Goal: Check status: Check status

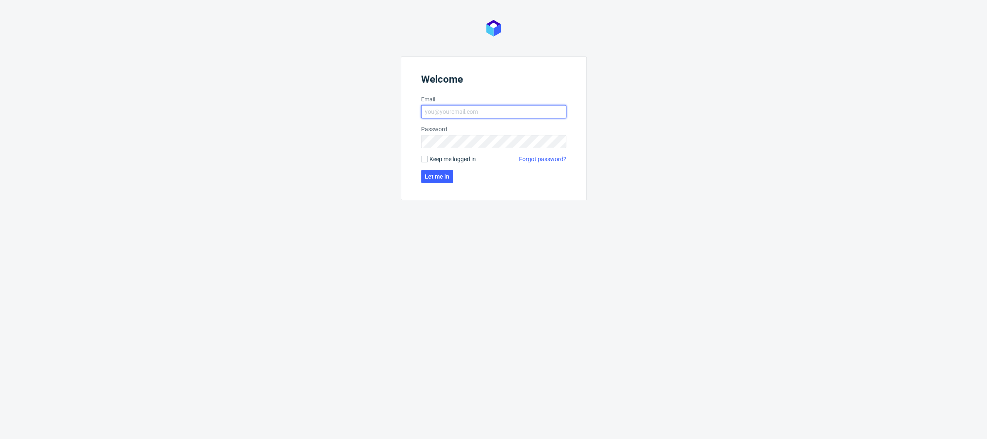
click at [500, 111] on input "Email" at bounding box center [493, 111] width 145 height 13
type input "[PERSON_NAME][EMAIL_ADDRESS][DOMAIN_NAME]"
click button "Let me in" at bounding box center [437, 176] width 32 height 13
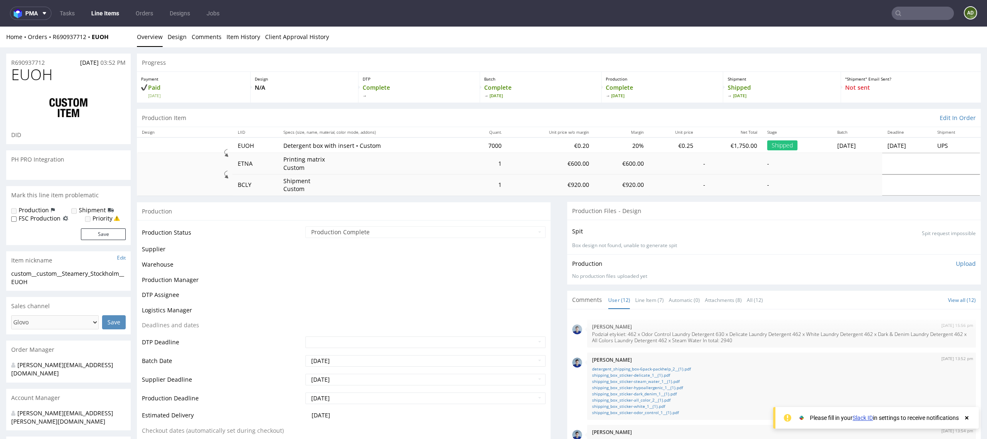
scroll to position [316, 0]
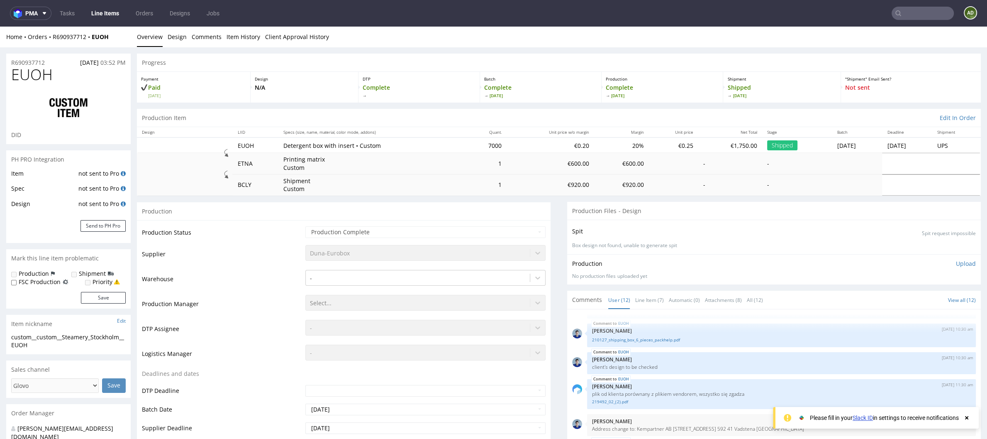
select select "done"
click at [110, 10] on link "Line Items" at bounding box center [105, 13] width 38 height 13
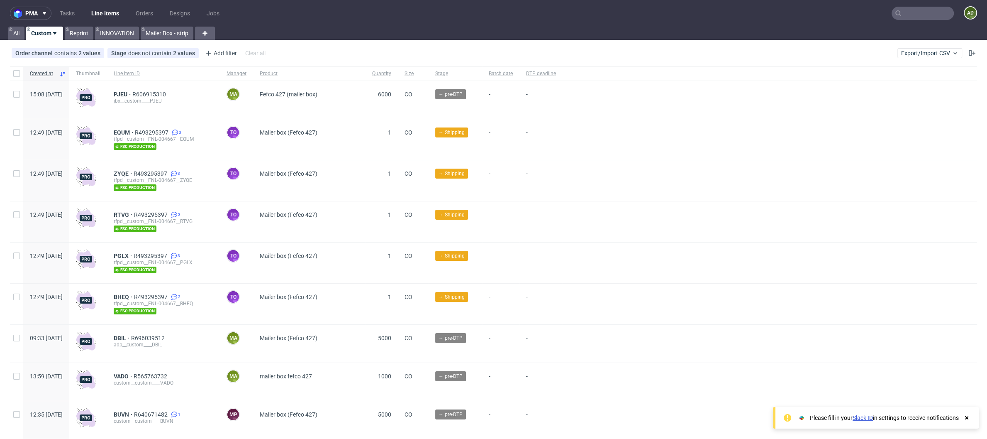
click at [911, 11] on input "text" at bounding box center [923, 13] width 62 height 13
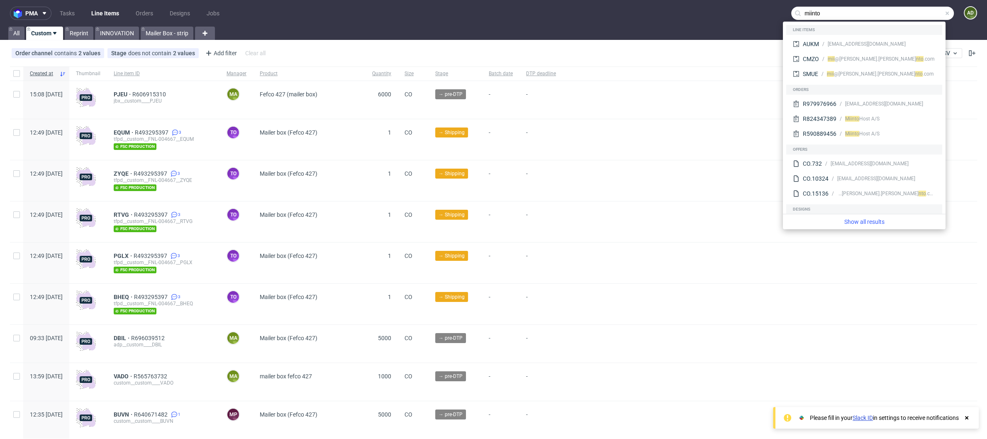
type input "miinto"
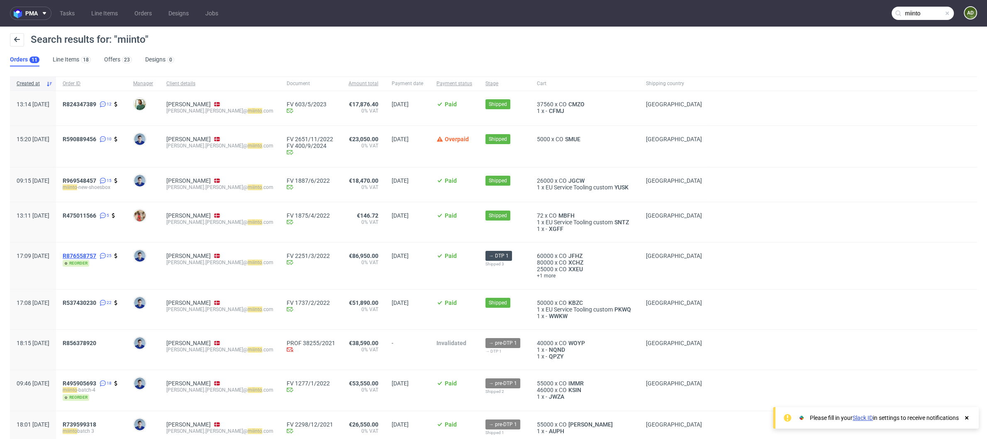
click at [96, 254] on span "R876558757" at bounding box center [80, 255] width 34 height 7
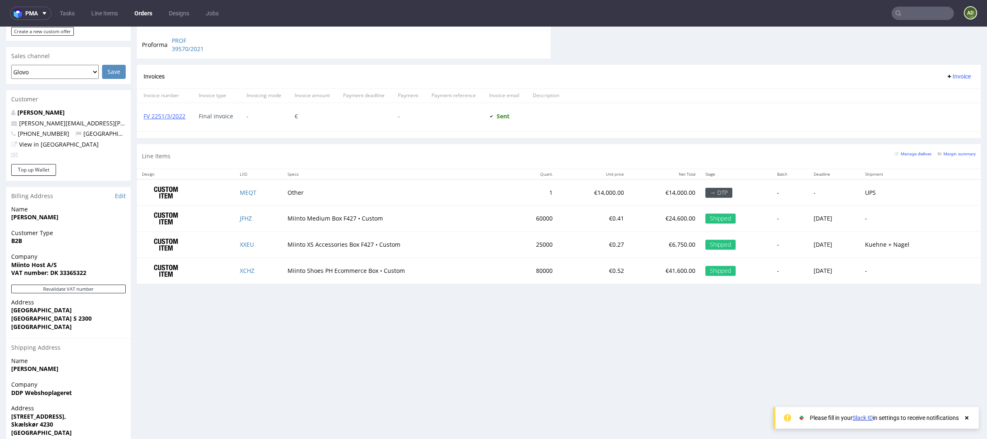
scroll to position [360, 0]
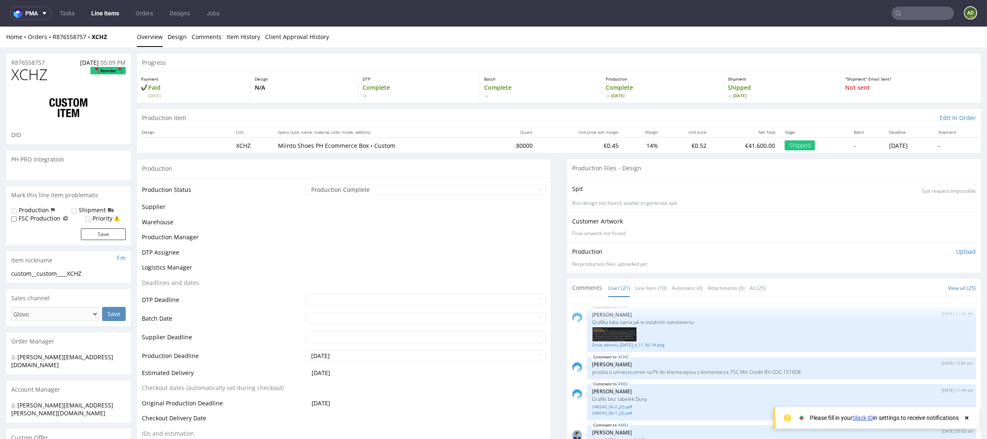
scroll to position [565, 0]
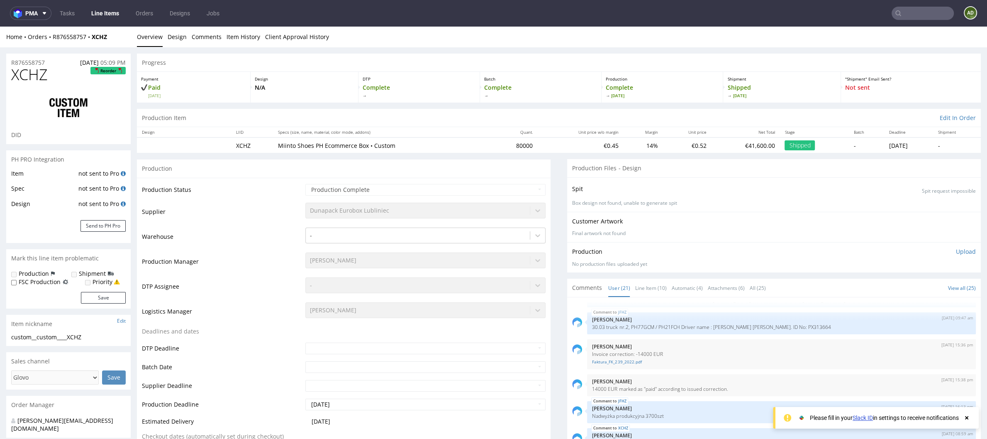
select select "done"
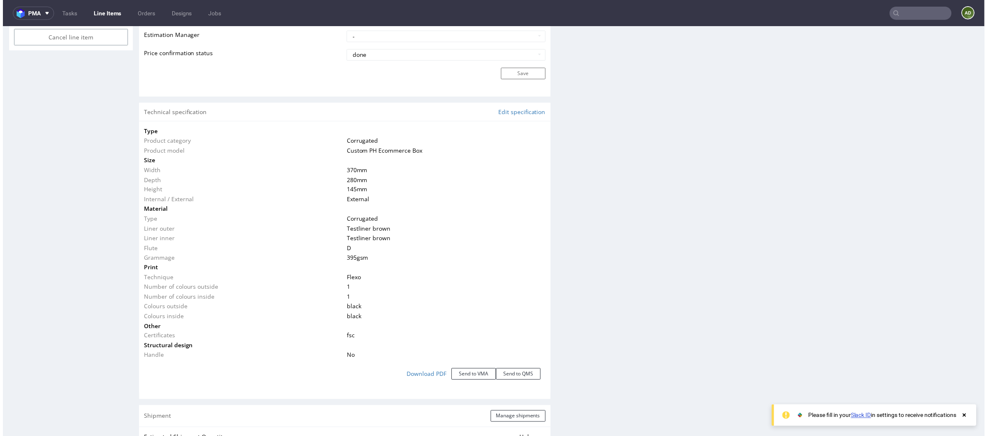
scroll to position [695, 0]
